Goal: Check status: Check status

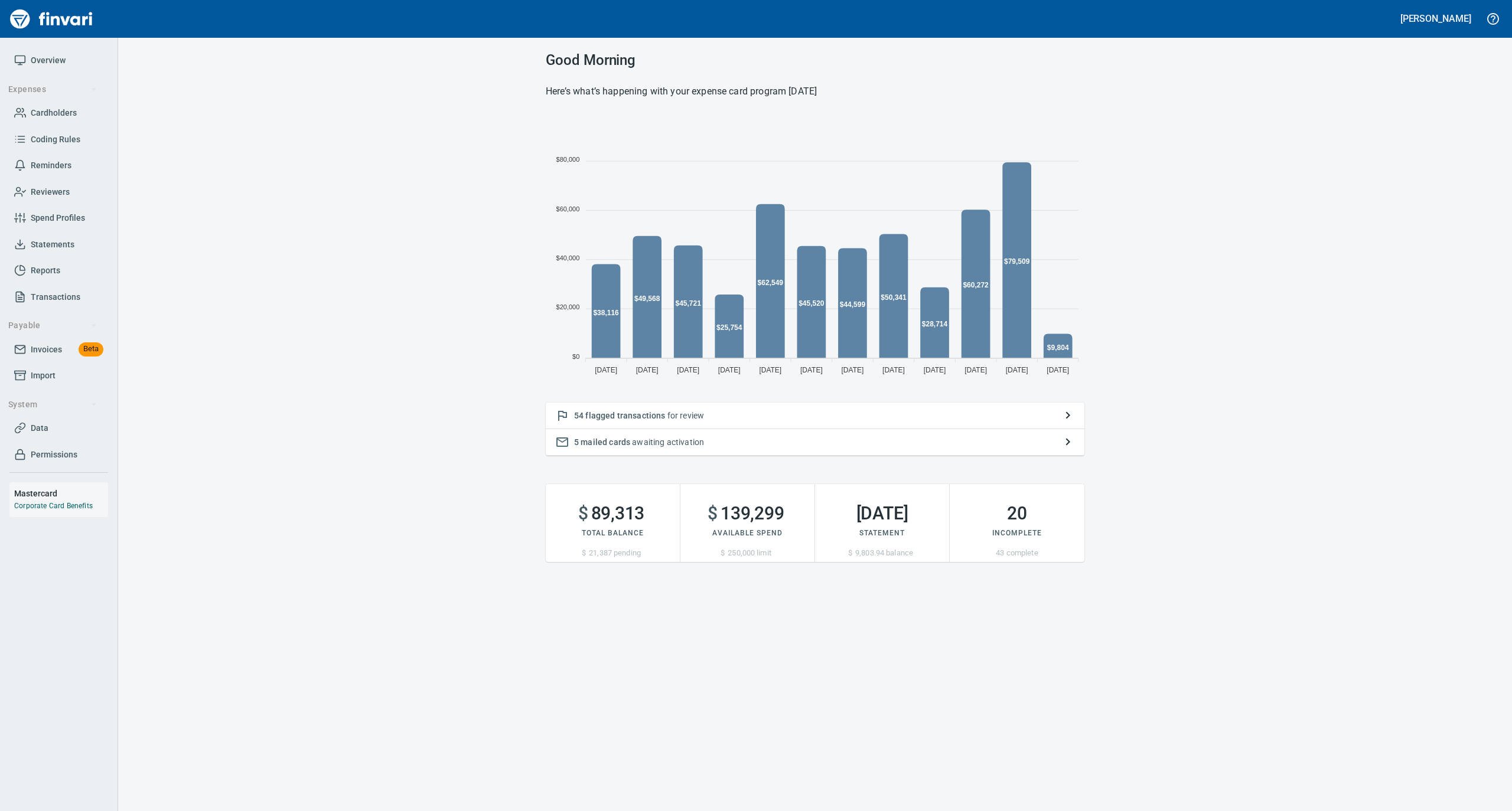
scroll to position [262, 527]
click at [62, 255] on link "Statements" at bounding box center [58, 245] width 99 height 27
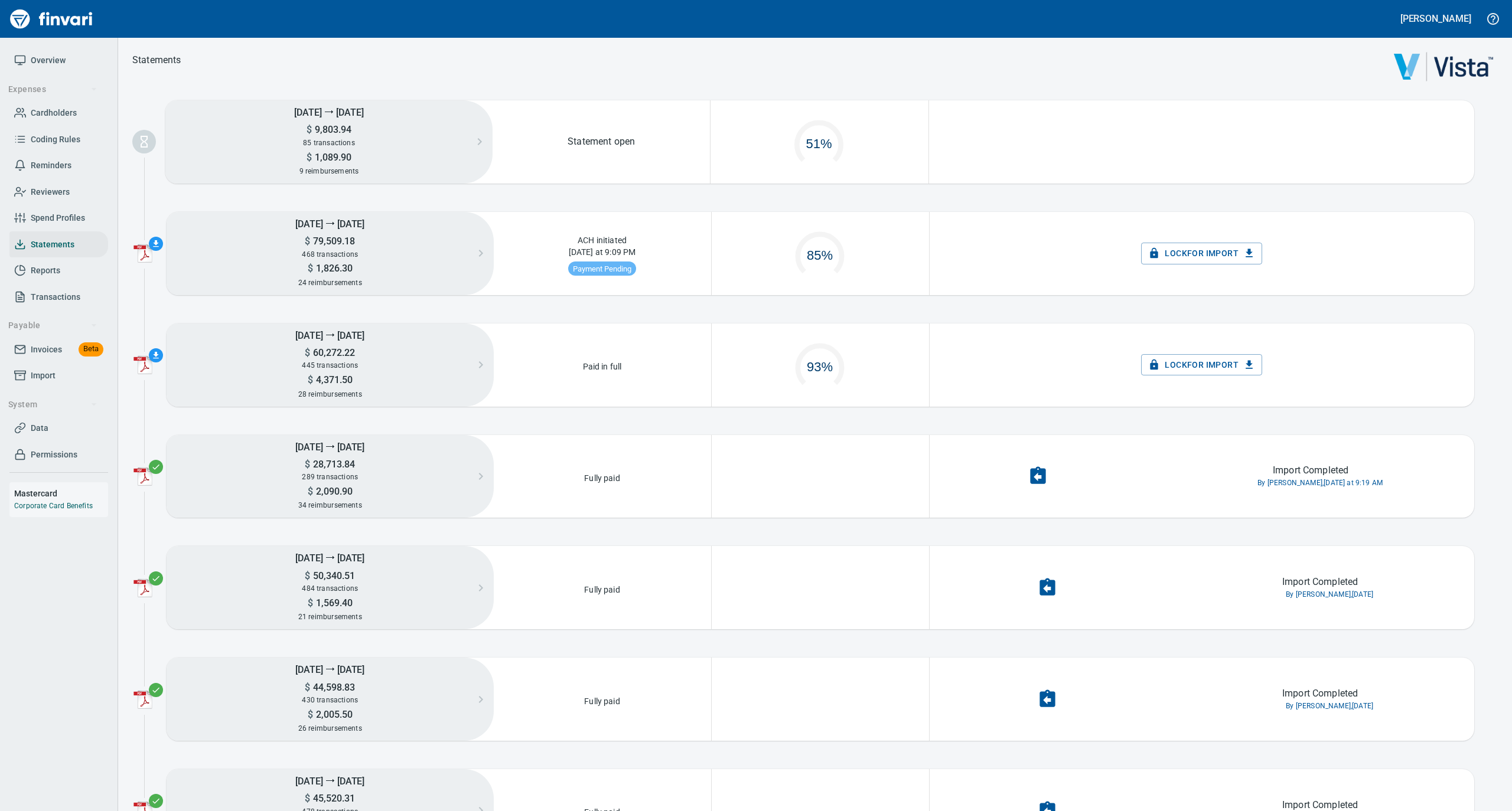
scroll to position [57, 204]
click at [39, 64] on span "Overview" at bounding box center [48, 60] width 35 height 15
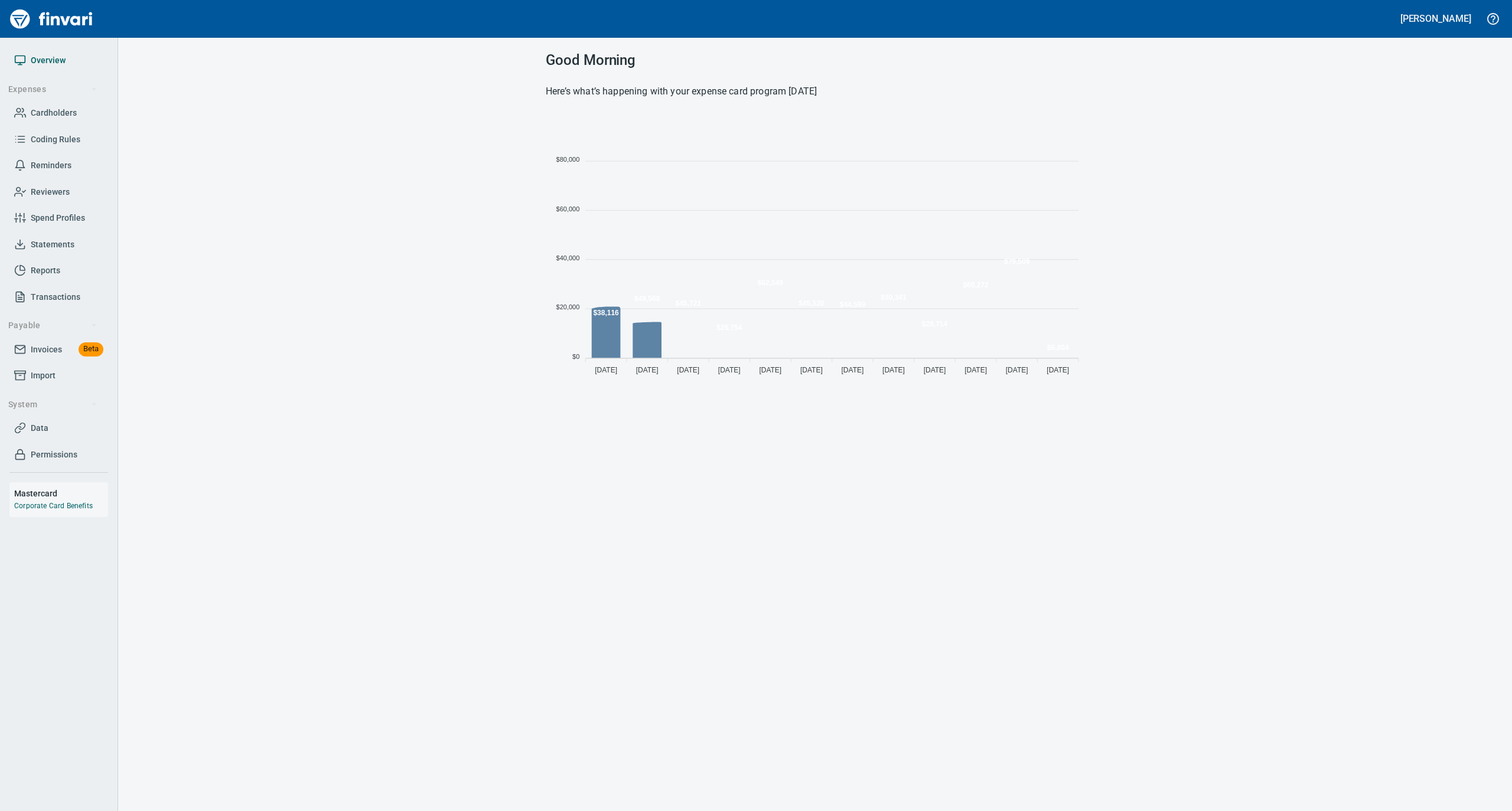
scroll to position [262, 527]
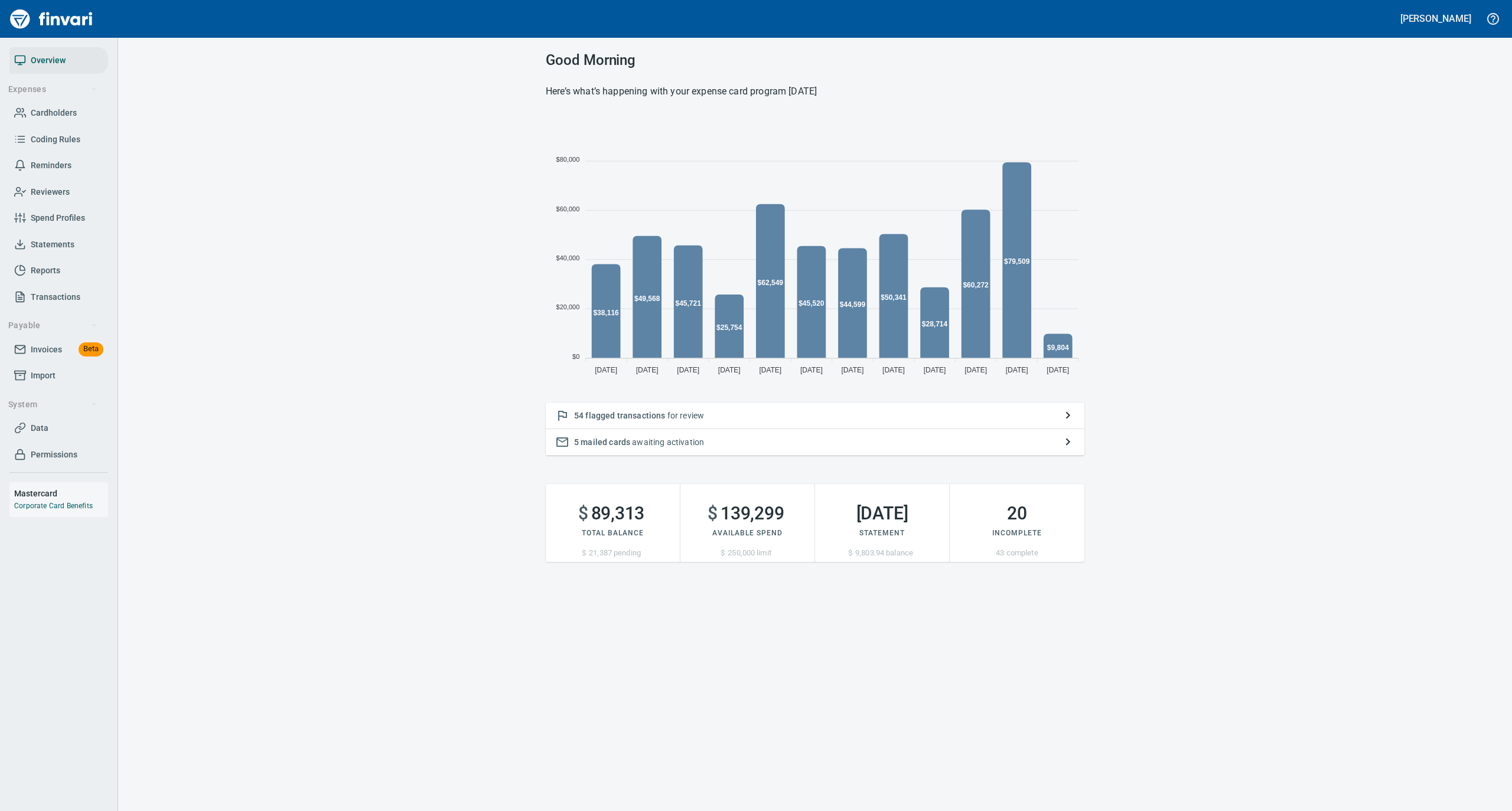
click at [66, 238] on span "Statements" at bounding box center [52, 245] width 44 height 15
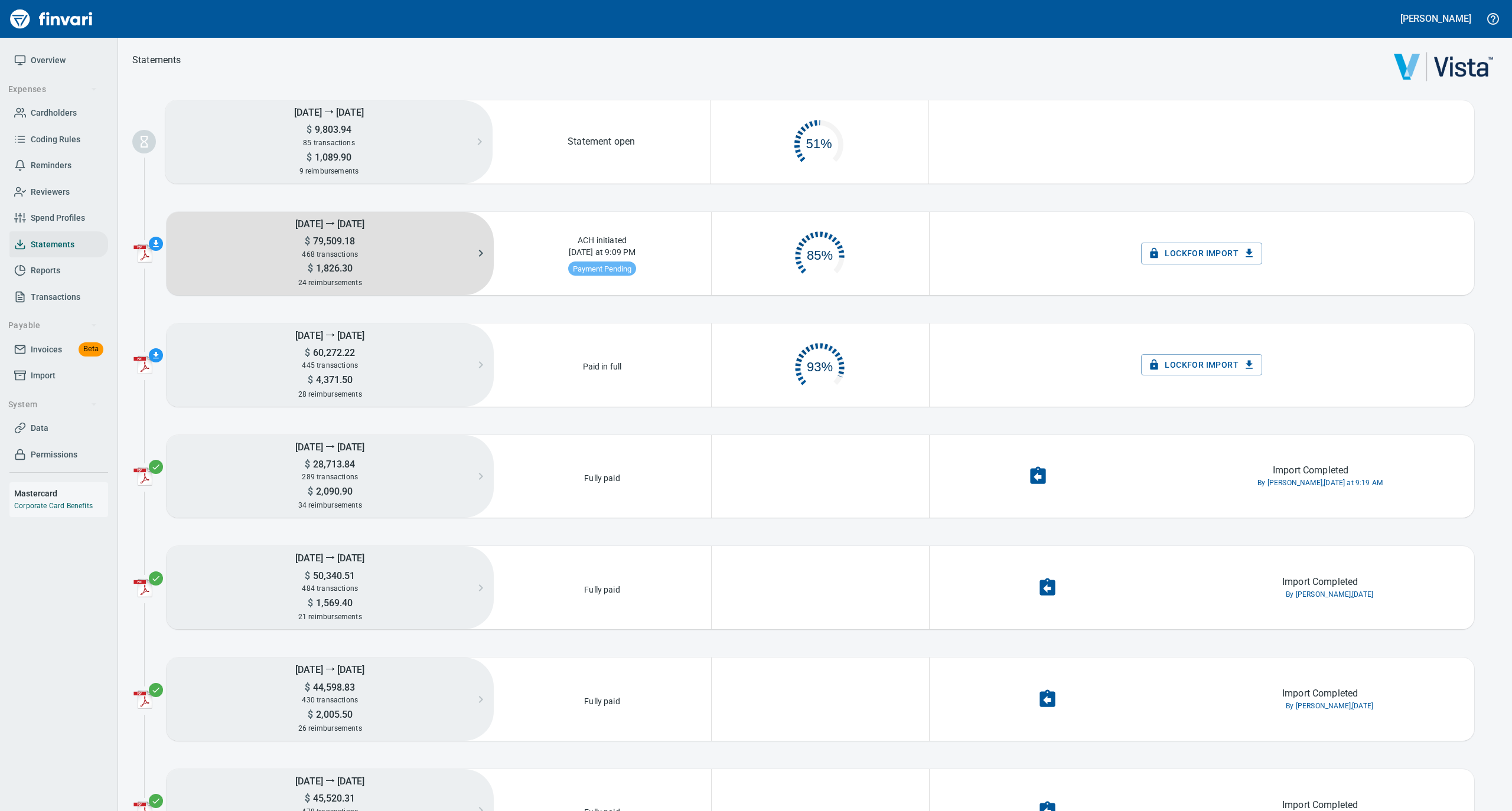
scroll to position [57, 204]
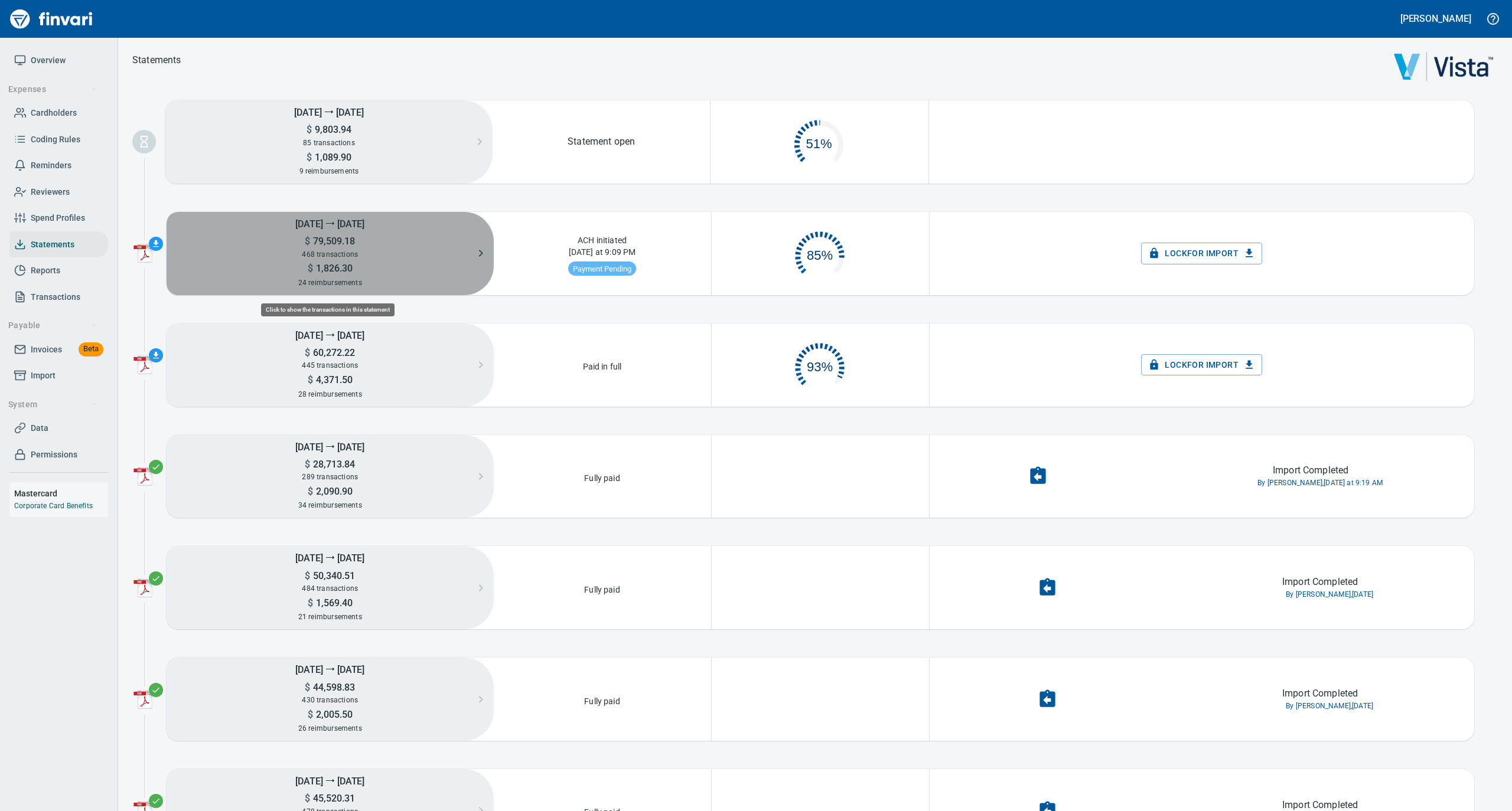
click at [336, 262] on h5 "$ 1,826.30" at bounding box center [330, 268] width 327 height 12
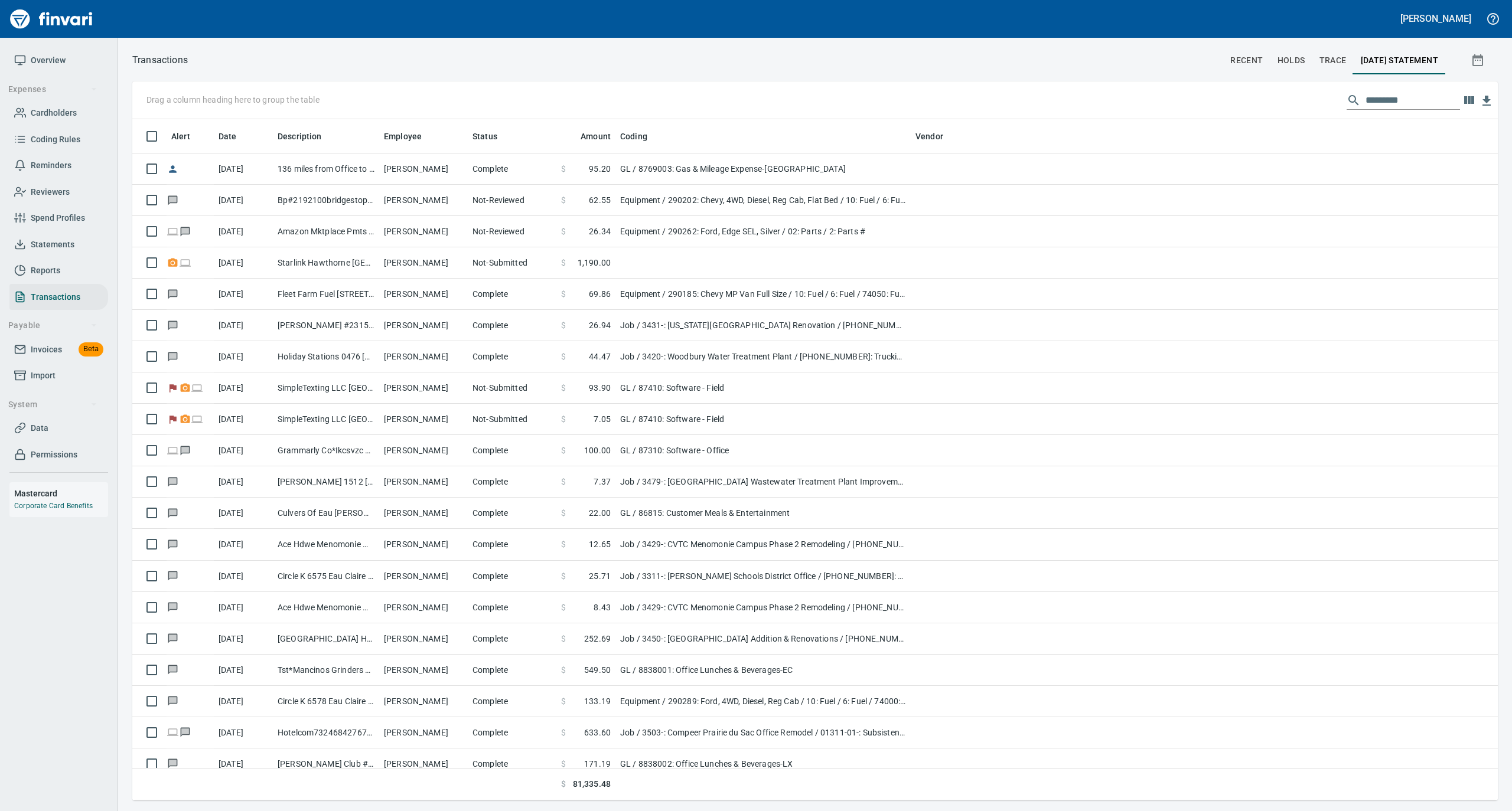
scroll to position [670, 1342]
click at [62, 242] on span "Statements" at bounding box center [52, 245] width 44 height 15
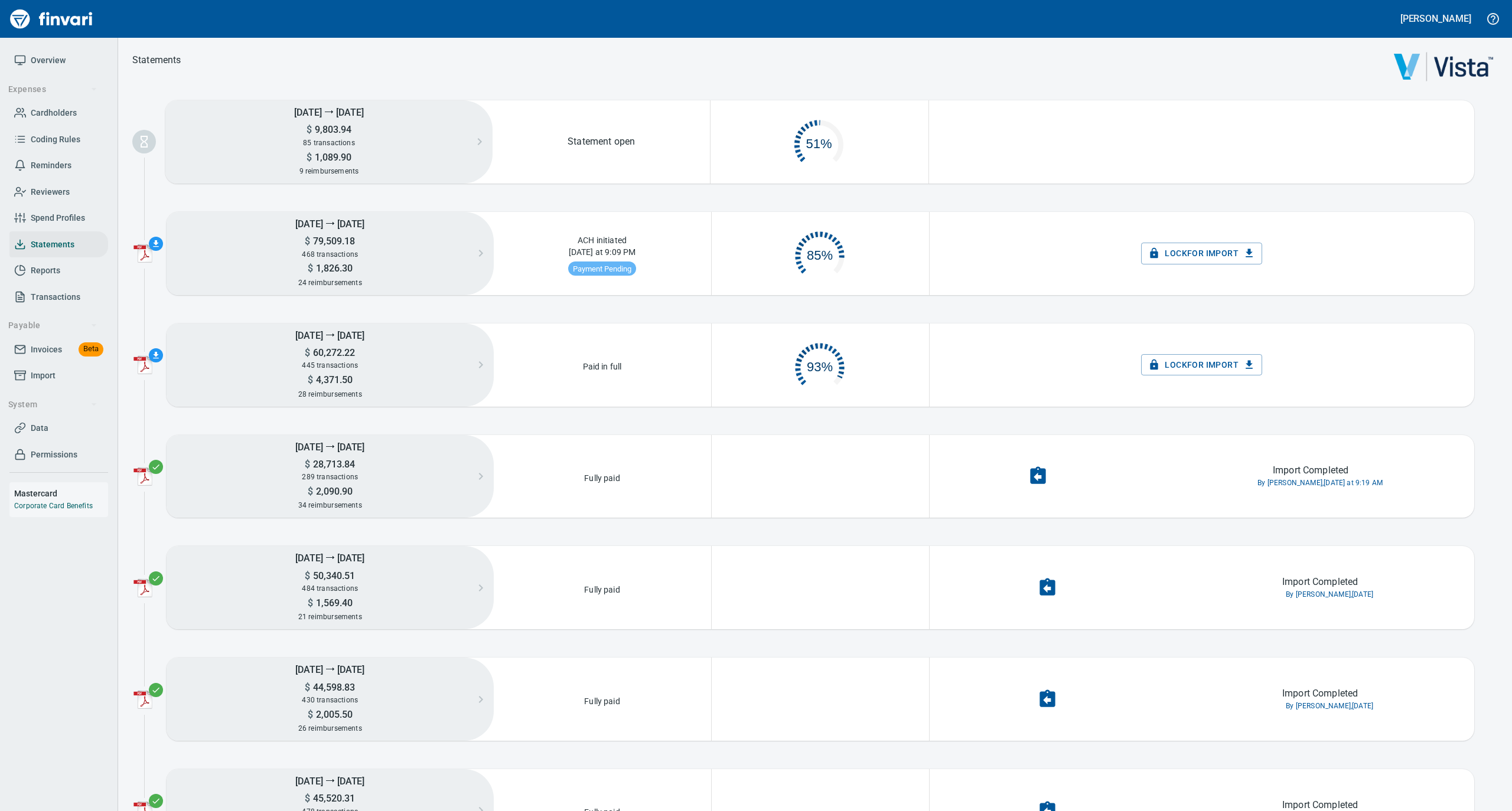
click at [45, 62] on span "Overview" at bounding box center [48, 60] width 35 height 15
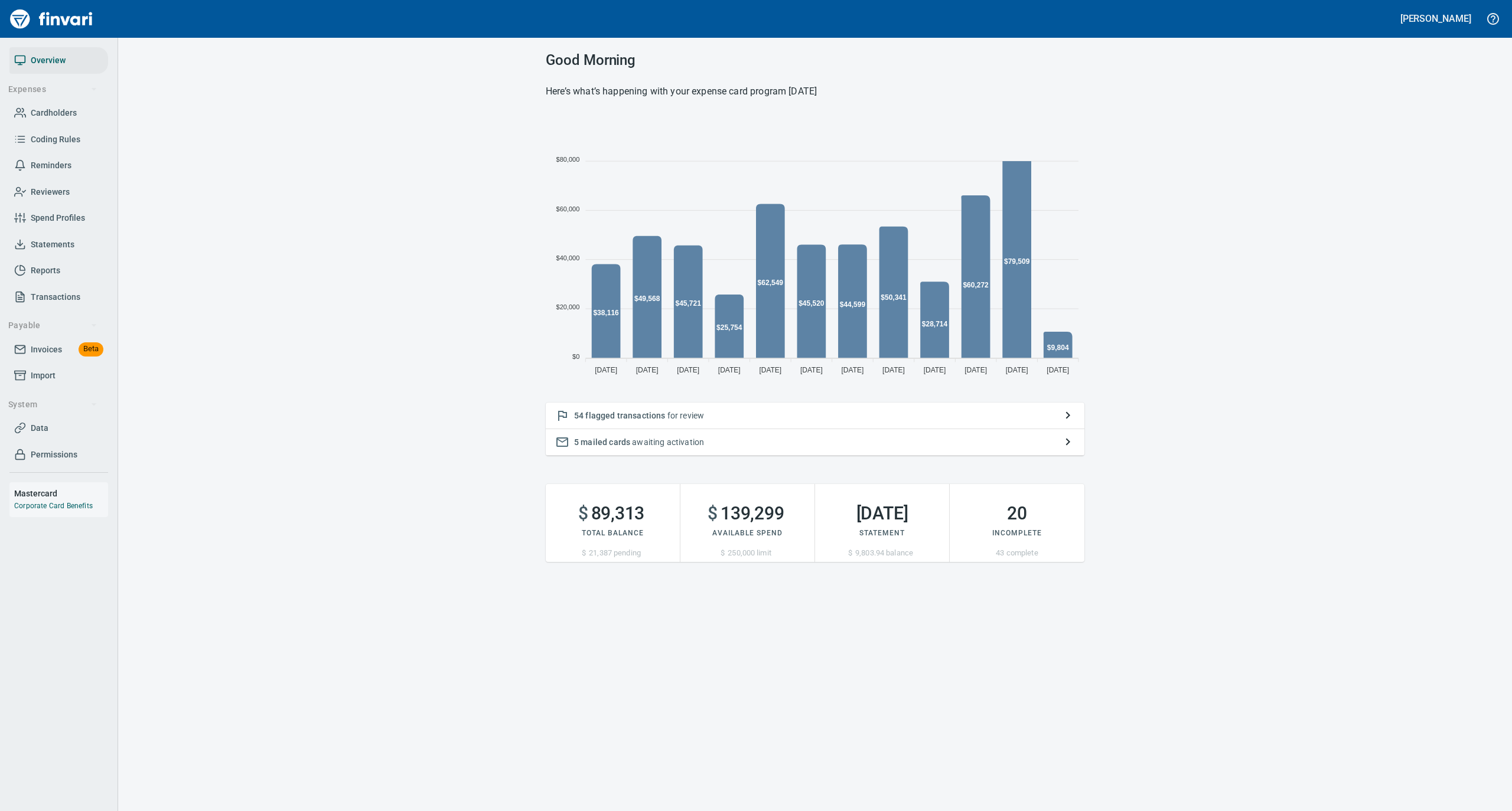
click at [731, 419] on p "54 flagged transactions for review" at bounding box center [815, 416] width 482 height 12
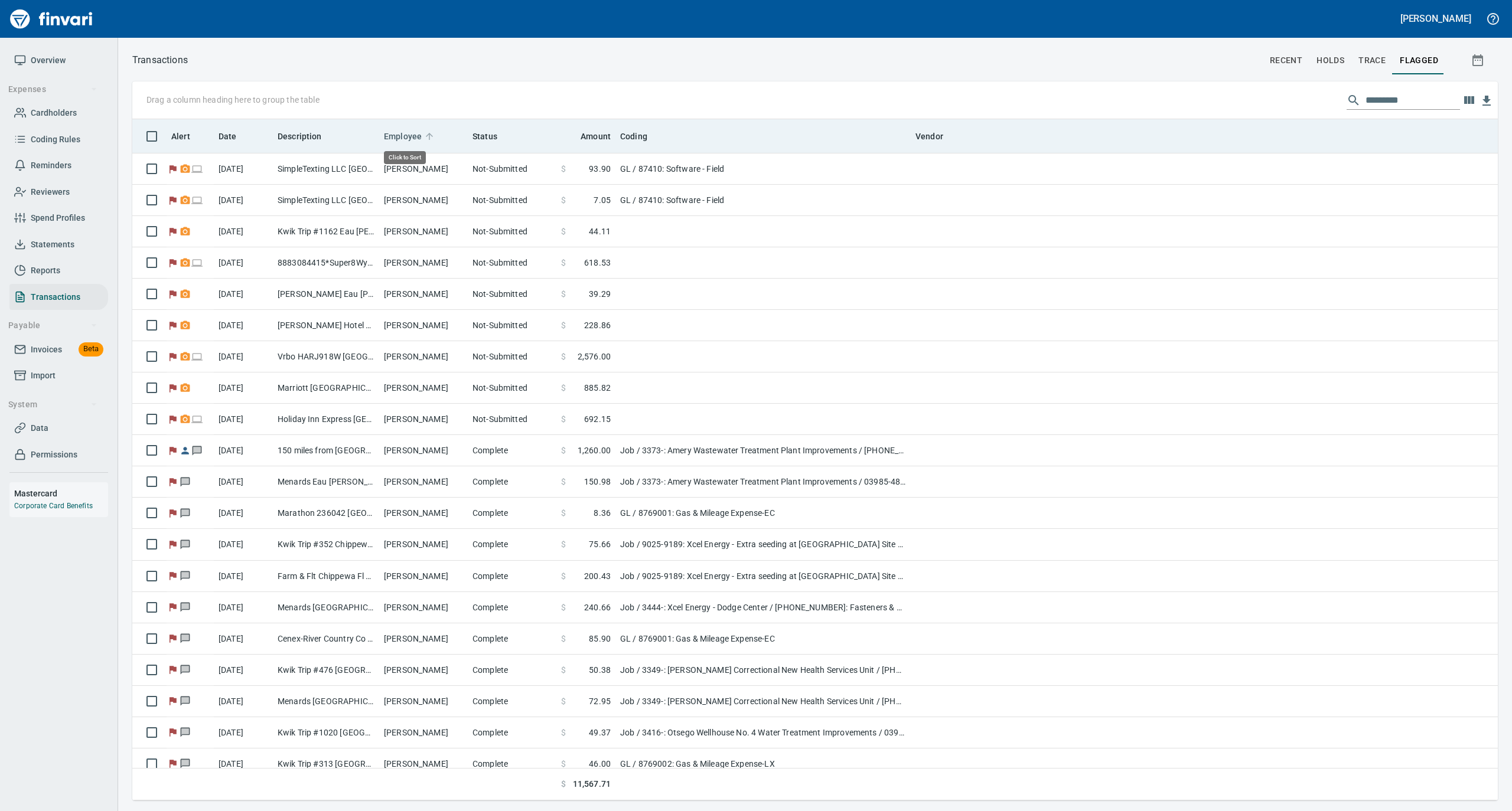
click at [426, 137] on icon at bounding box center [430, 136] width 10 height 10
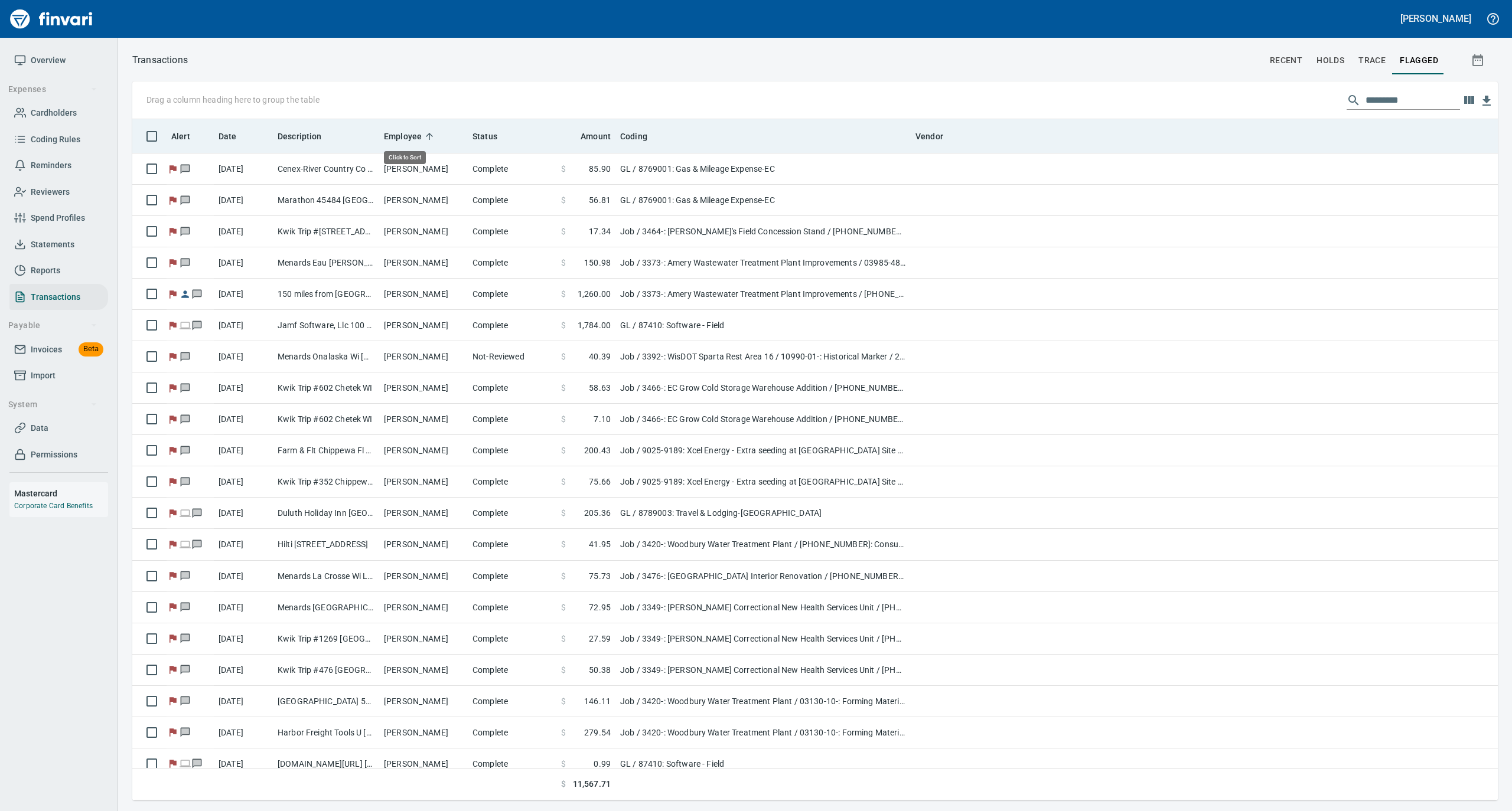
click at [426, 137] on icon at bounding box center [430, 136] width 10 height 10
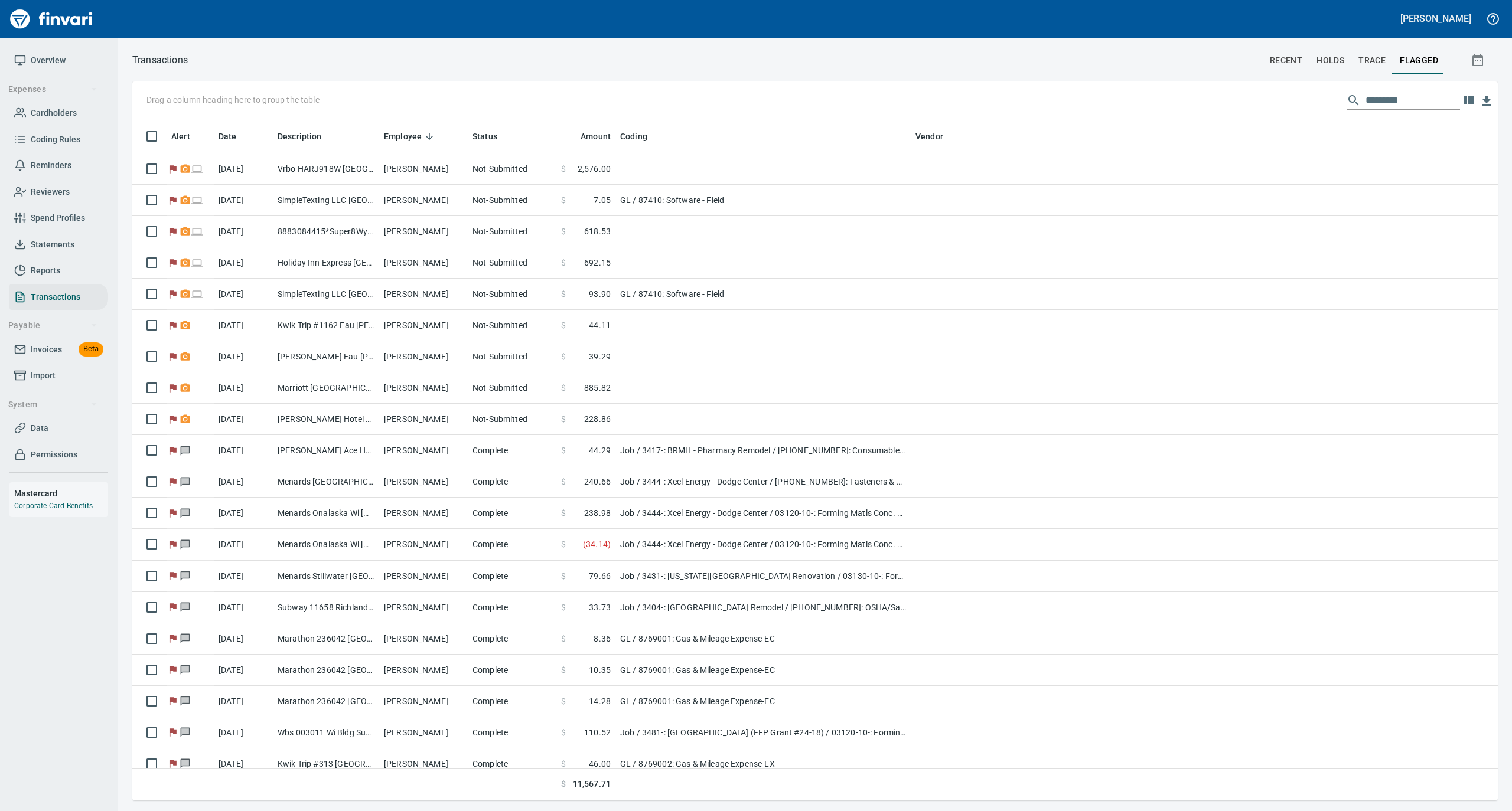
click at [51, 60] on span "Overview" at bounding box center [48, 60] width 35 height 15
